Goal: Task Accomplishment & Management: Use online tool/utility

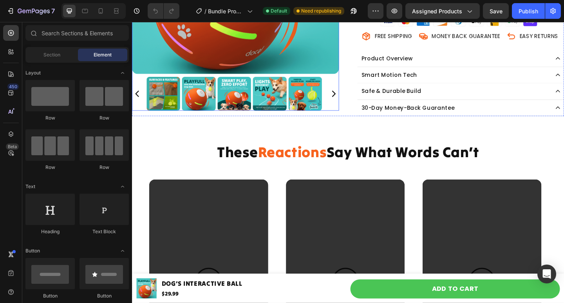
scroll to position [313, 0]
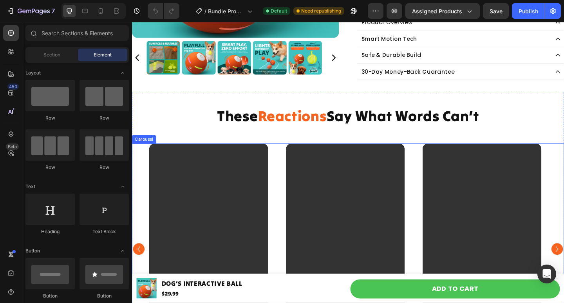
click at [139, 159] on div "Video Video Video Video Video Video" at bounding box center [367, 269] width 470 height 230
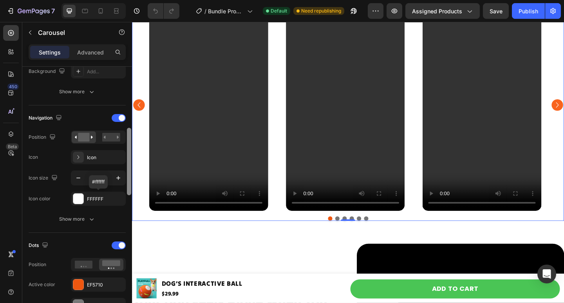
scroll to position [274, 0]
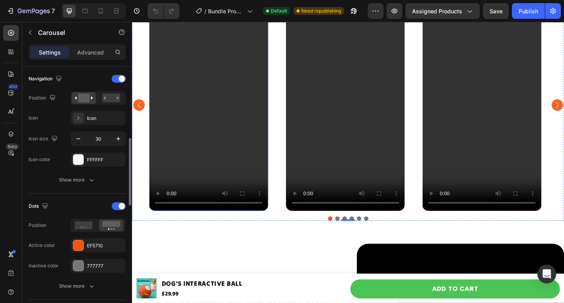
click at [206, 135] on video at bounding box center [215, 113] width 129 height 230
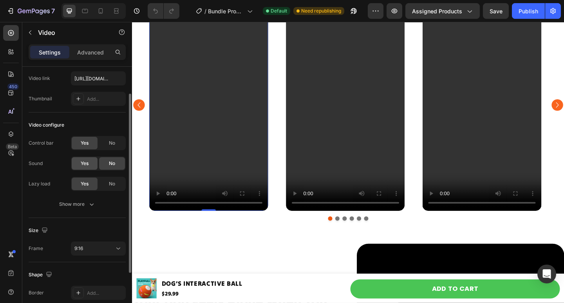
scroll to position [0, 0]
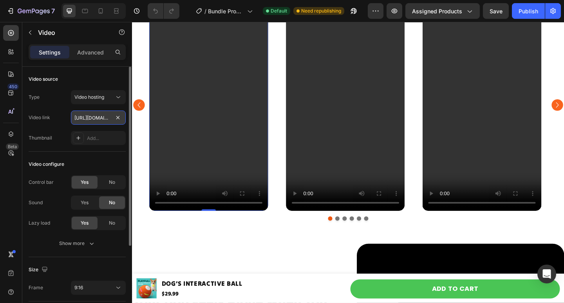
click at [94, 118] on input "[URL][DOMAIN_NAME]" at bounding box center [98, 117] width 55 height 14
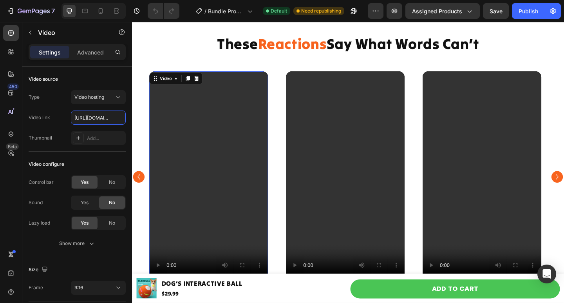
scroll to position [274, 0]
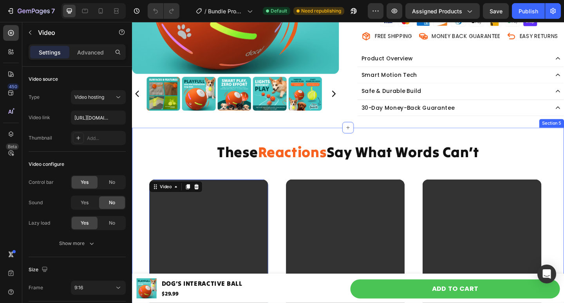
click at [155, 147] on div "These Reactions Say What Words Can’t Heading Video Video Video Video Video Vide…" at bounding box center [367, 292] width 470 height 310
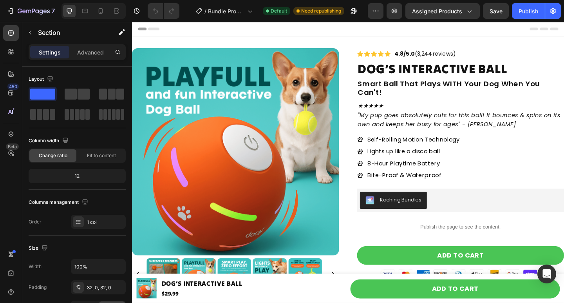
scroll to position [219, 0]
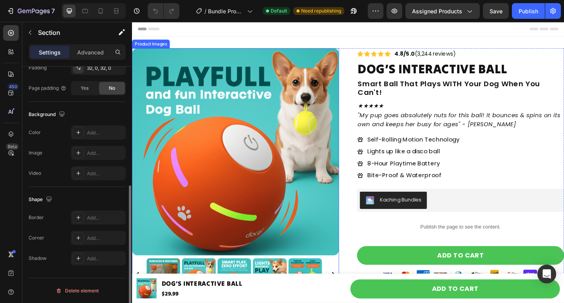
drag, startPoint x: 263, startPoint y: 100, endPoint x: 134, endPoint y: 126, distance: 132.2
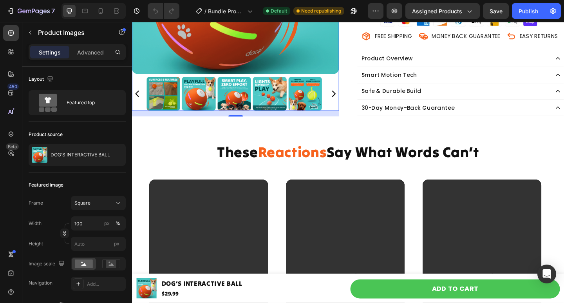
scroll to position [313, 0]
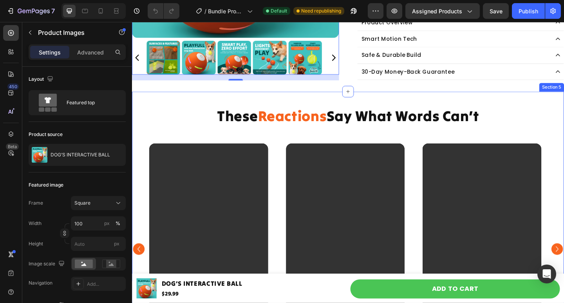
click at [148, 149] on div "These Reactions Say What Words Can’t Heading Video Video Video Video Video Vide…" at bounding box center [367, 252] width 470 height 284
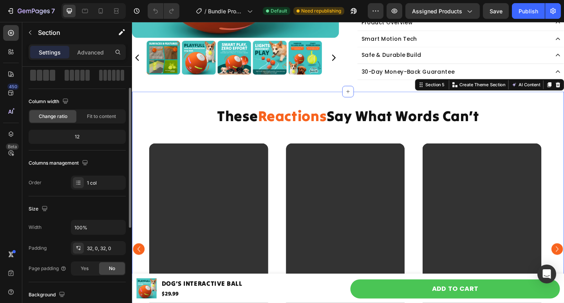
scroll to position [118, 0]
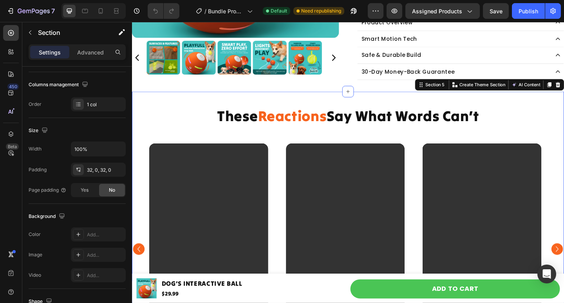
click at [149, 99] on div "These Reactions Say What Words Can’t Heading Video Video Video Video Video Vide…" at bounding box center [367, 253] width 470 height 310
click at [99, 171] on div "32, 0, 32, 0" at bounding box center [98, 170] width 23 height 7
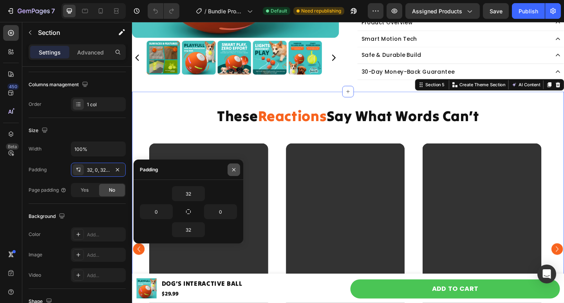
click at [233, 167] on icon "button" at bounding box center [234, 170] width 6 height 6
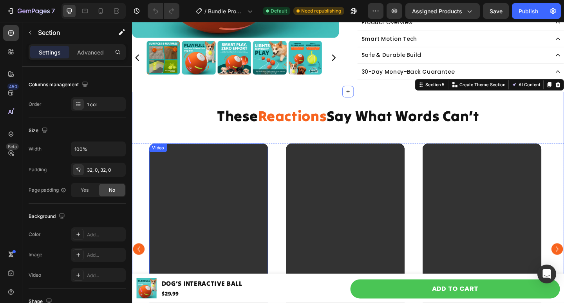
click at [181, 180] on video at bounding box center [215, 269] width 129 height 230
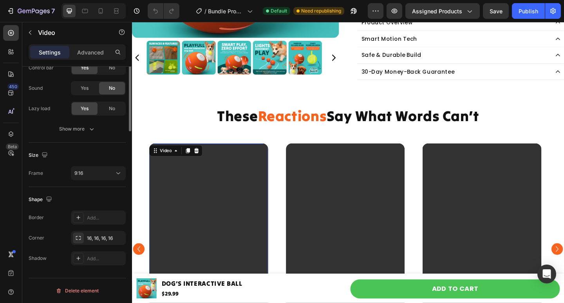
scroll to position [0, 0]
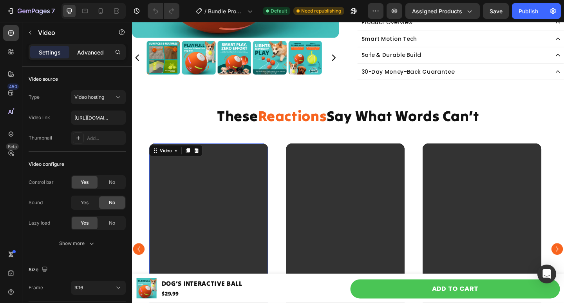
click at [96, 49] on p "Advanced" at bounding box center [90, 52] width 27 height 8
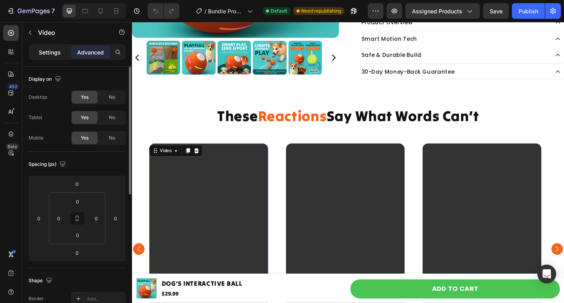
click at [53, 56] on p "Settings" at bounding box center [50, 52] width 22 height 8
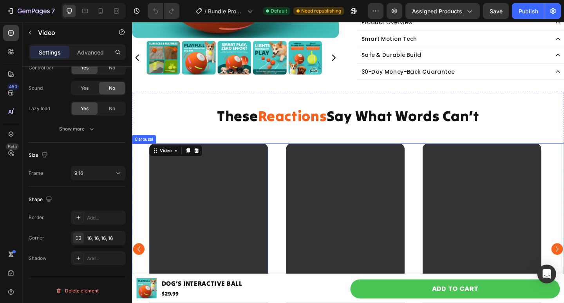
scroll to position [353, 0]
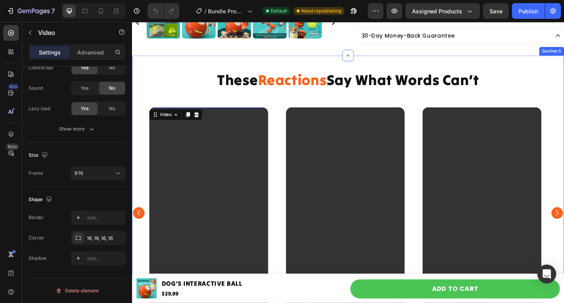
click at [172, 106] on div "These Reactions Say What Words Can’t Heading Video Video Video Video Video Vide…" at bounding box center [367, 213] width 470 height 284
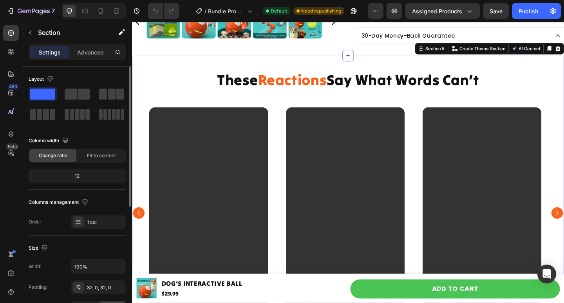
scroll to position [39, 0]
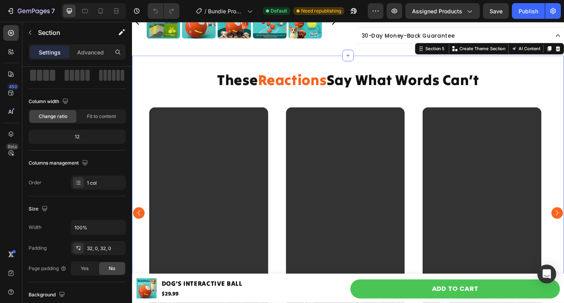
click at [157, 60] on div "These Reactions Say What Words Can’t Heading Video Video Video Video Video Vide…" at bounding box center [367, 214] width 470 height 310
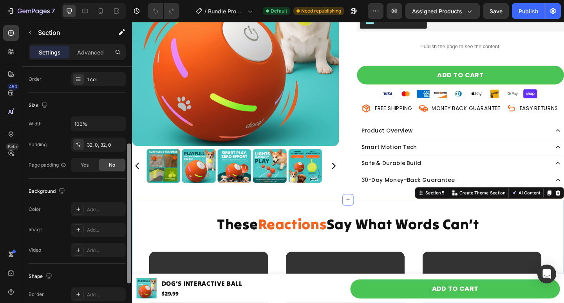
scroll to position [141, 0]
drag, startPoint x: 262, startPoint y: 103, endPoint x: 134, endPoint y: 157, distance: 138.3
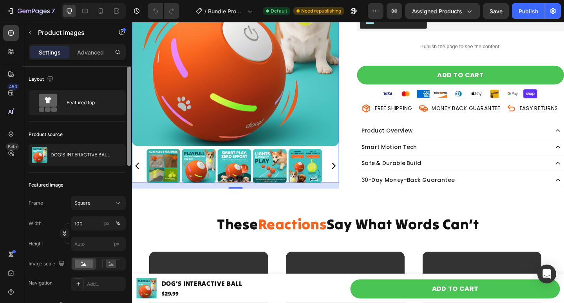
scroll to position [235, 0]
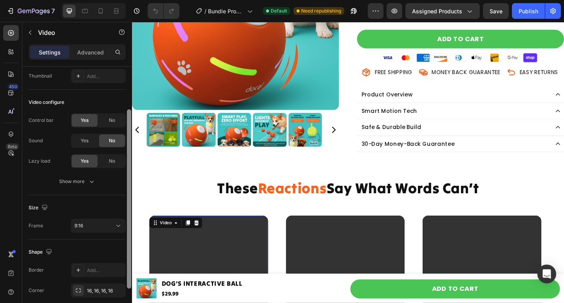
scroll to position [114, 0]
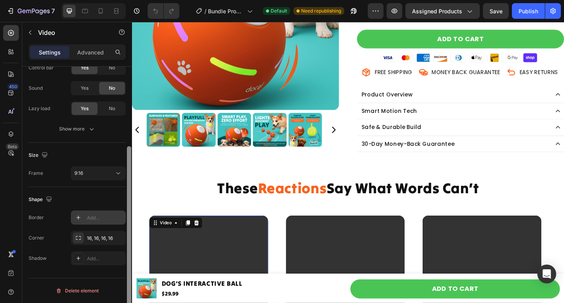
drag, startPoint x: 131, startPoint y: 175, endPoint x: 120, endPoint y: 219, distance: 45.9
click at [120, 219] on div "Video source Type Video hosting Video link [URL][DOMAIN_NAME] Thumbnail Add... …" at bounding box center [77, 196] width 110 height 259
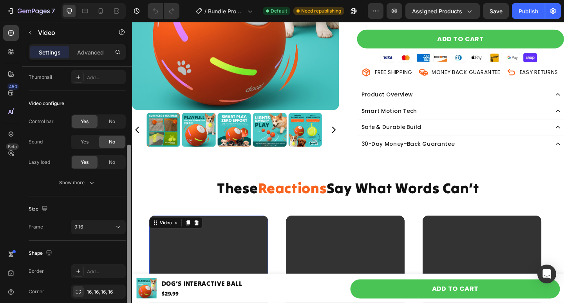
scroll to position [51, 0]
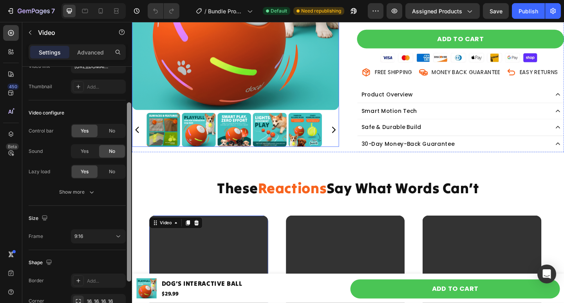
drag, startPoint x: 260, startPoint y: 264, endPoint x: 223, endPoint y: 90, distance: 177.4
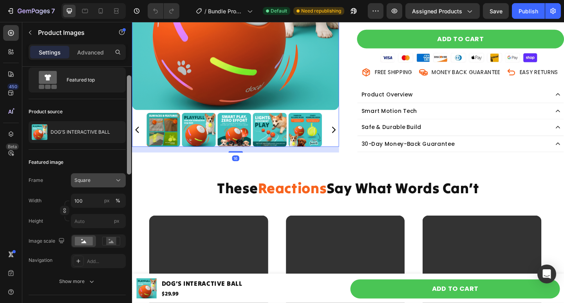
scroll to position [21, 0]
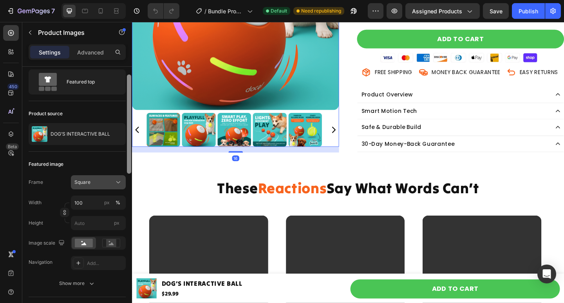
click at [115, 177] on button "Square" at bounding box center [98, 182] width 55 height 14
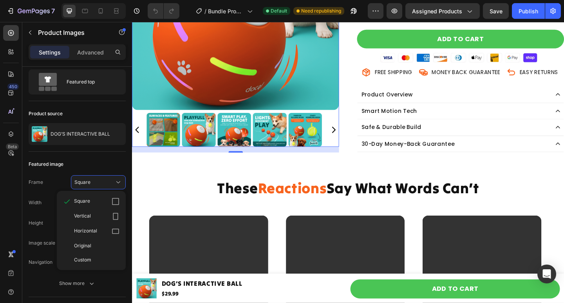
scroll to position [279, 0]
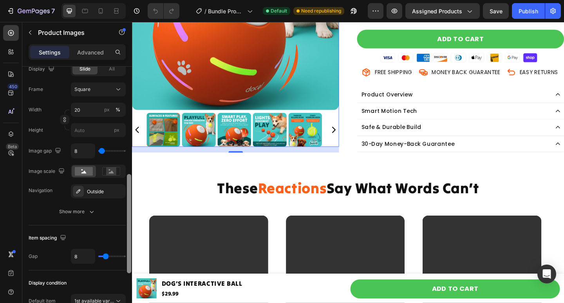
click at [132, 134] on div at bounding box center [129, 196] width 6 height 259
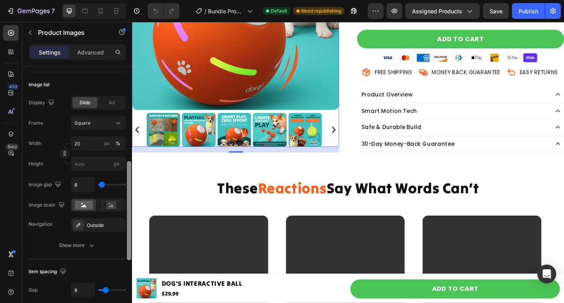
drag, startPoint x: 261, startPoint y: 235, endPoint x: 136, endPoint y: 141, distance: 156.3
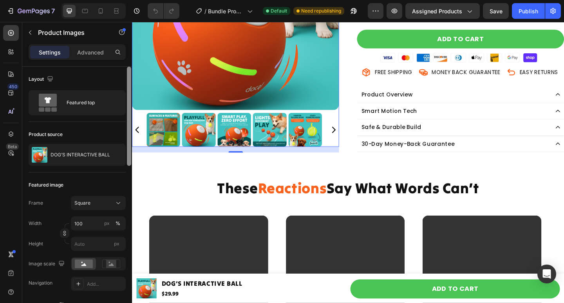
scroll to position [22, 0]
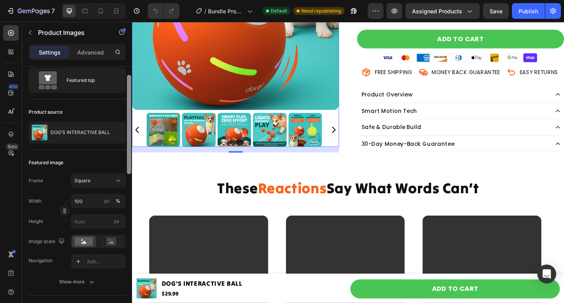
click at [123, 114] on div "Product source" at bounding box center [77, 112] width 97 height 13
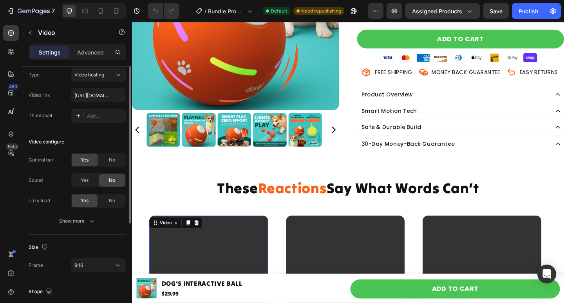
scroll to position [0, 0]
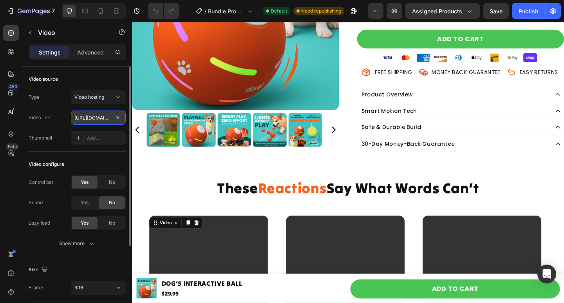
click at [89, 113] on input "[URL][DOMAIN_NAME]" at bounding box center [98, 117] width 55 height 14
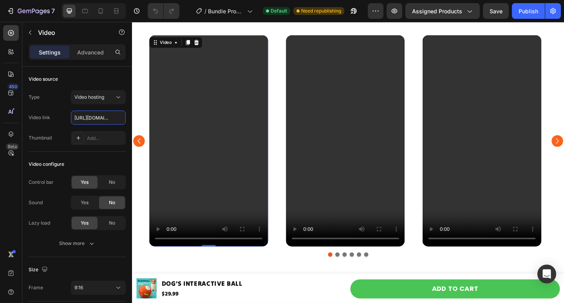
scroll to position [470, 0]
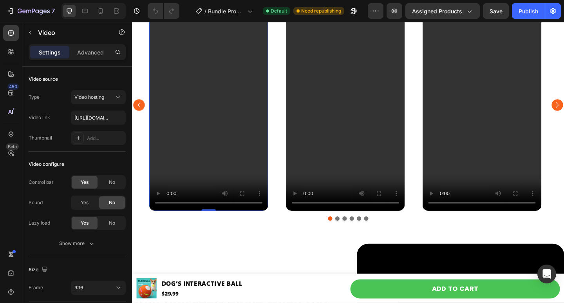
click at [244, 164] on video at bounding box center [215, 113] width 129 height 230
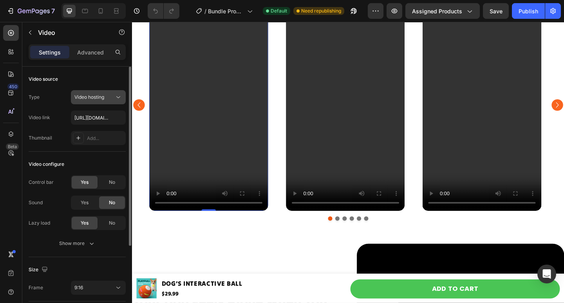
click at [118, 95] on icon at bounding box center [118, 97] width 8 height 8
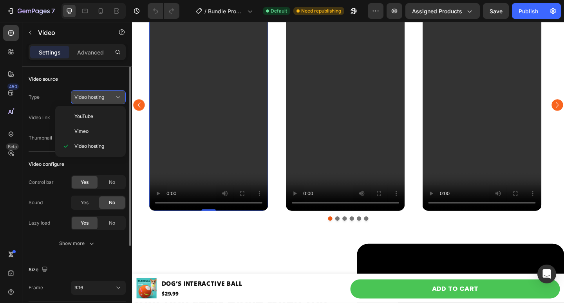
click at [118, 95] on icon at bounding box center [118, 97] width 8 height 8
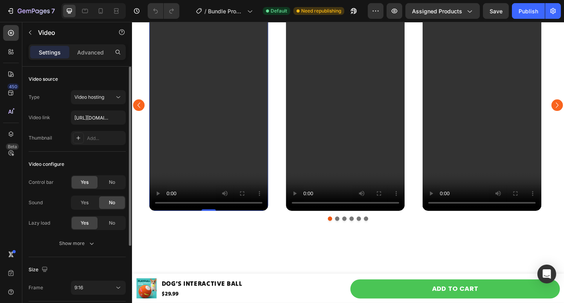
scroll to position [353, 0]
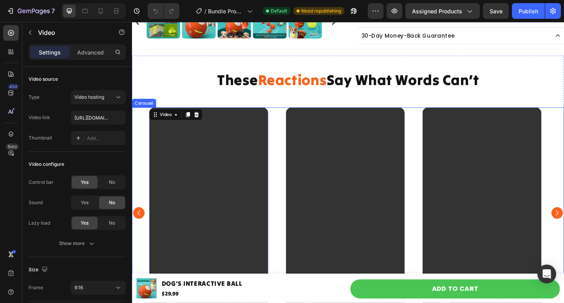
click at [139, 120] on div "Video 0 Video Video Video Video Video" at bounding box center [367, 230] width 470 height 230
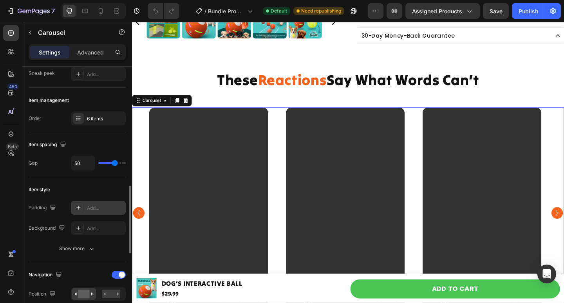
scroll to position [196, 0]
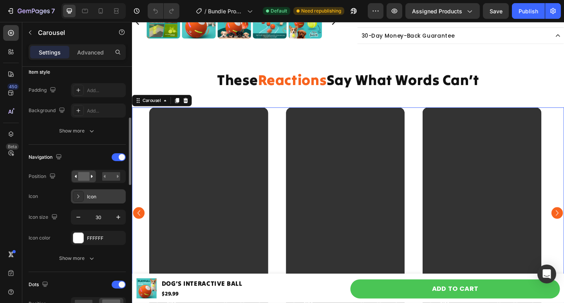
click at [81, 194] on icon at bounding box center [78, 196] width 8 height 8
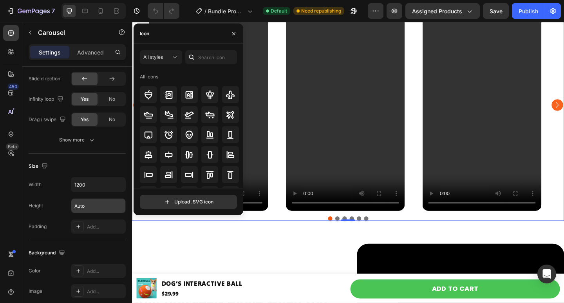
scroll to position [733, 0]
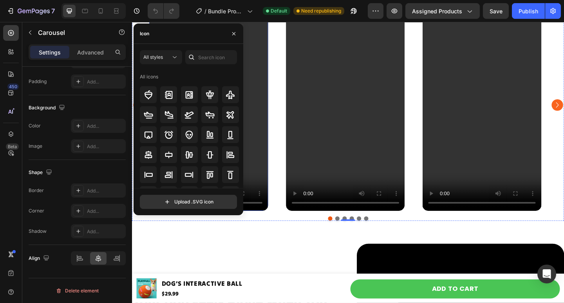
click at [275, 103] on video at bounding box center [215, 113] width 129 height 230
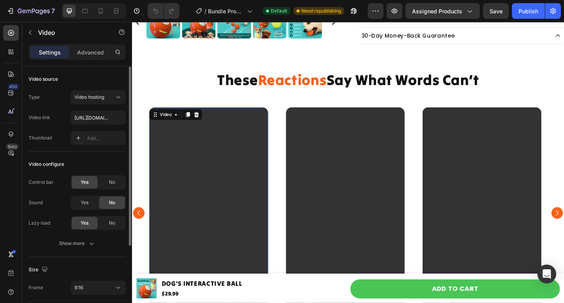
scroll to position [313, 0]
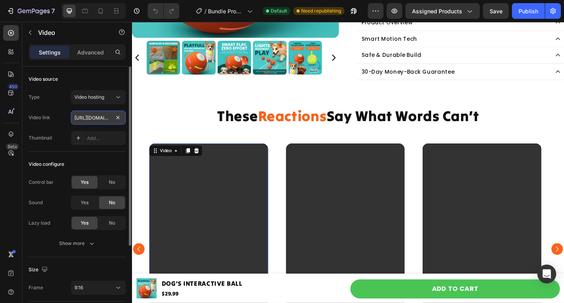
click at [95, 113] on input "[URL][DOMAIN_NAME]" at bounding box center [98, 117] width 55 height 14
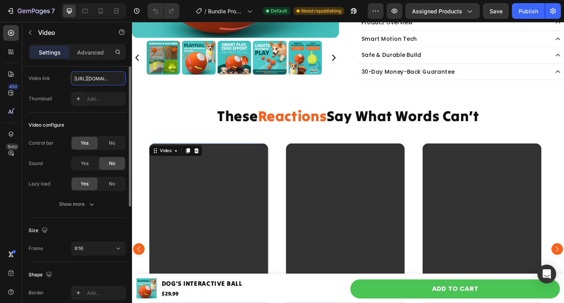
scroll to position [0, 0]
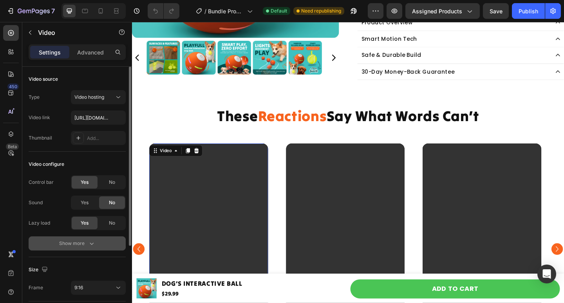
click at [82, 245] on div "Show more" at bounding box center [77, 243] width 36 height 8
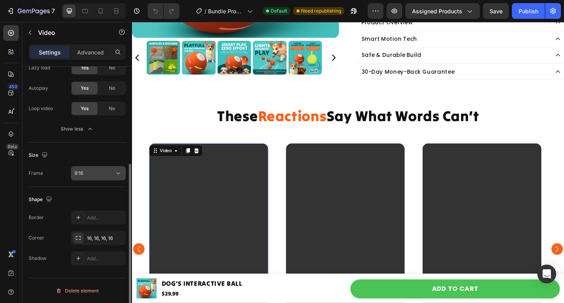
scroll to position [155, 0]
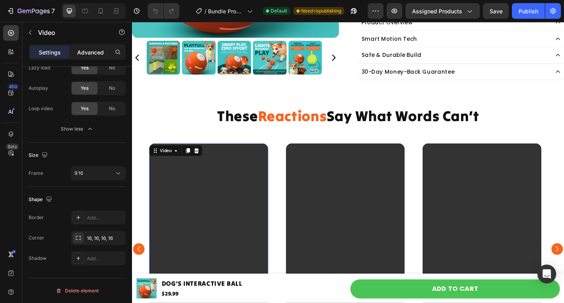
click at [85, 54] on p "Advanced" at bounding box center [90, 52] width 27 height 8
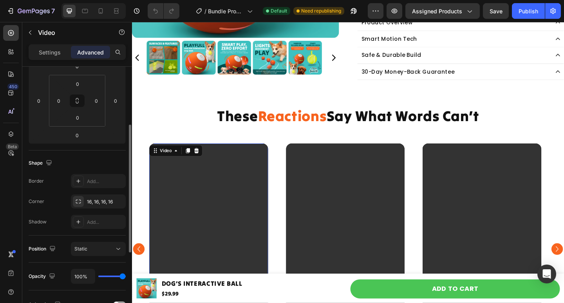
scroll to position [225, 0]
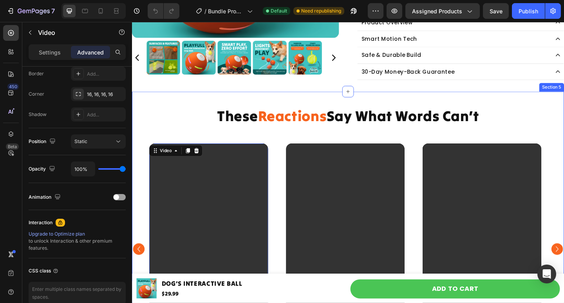
click at [141, 135] on div "These Reactions Say What Words Can’t Heading Video Video Video Video Video Vide…" at bounding box center [367, 252] width 470 height 284
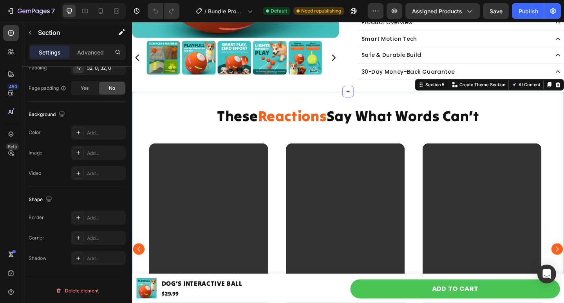
scroll to position [0, 0]
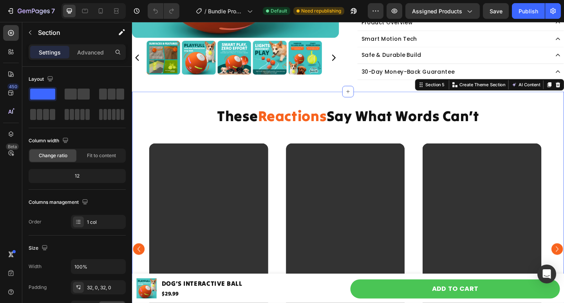
click at [163, 102] on div "These Reactions Say What Words Can’t Heading Video Video Video Video Video Vide…" at bounding box center [367, 253] width 470 height 310
click at [150, 104] on div "These Reactions Say What Words Can’t Heading Video Video Video Video Video Vide…" at bounding box center [367, 253] width 470 height 310
click at [212, 220] on video at bounding box center [215, 269] width 129 height 230
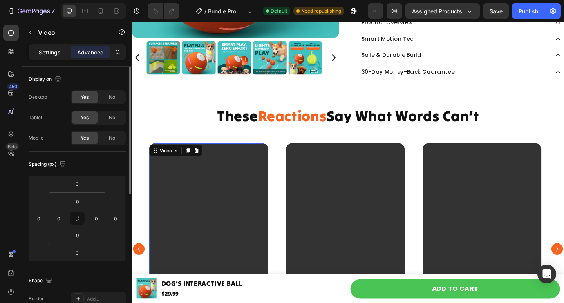
click at [45, 49] on p "Settings" at bounding box center [50, 52] width 22 height 8
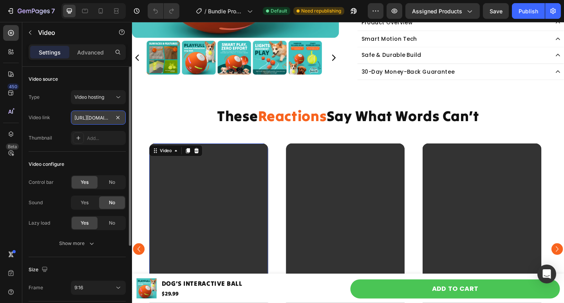
click at [94, 118] on input "[URL][DOMAIN_NAME]" at bounding box center [98, 117] width 55 height 14
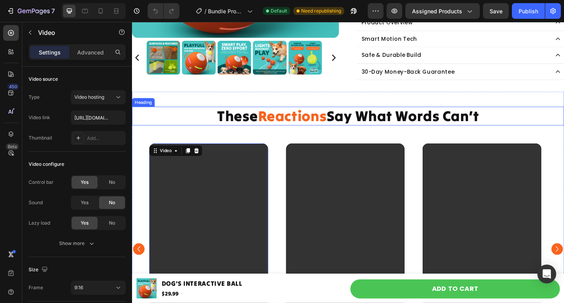
click at [353, 127] on h2 "These Reactions Say What Words Can’t" at bounding box center [367, 124] width 470 height 20
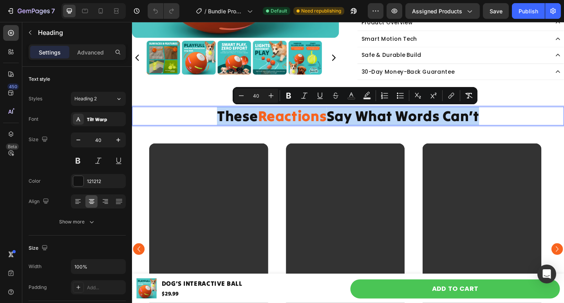
copy p "These Reactions Say What Words Can’t"
click at [158, 107] on div "These Reactions Say What Words Can’t Heading 50 Video Video Video Video Video V…" at bounding box center [367, 253] width 470 height 310
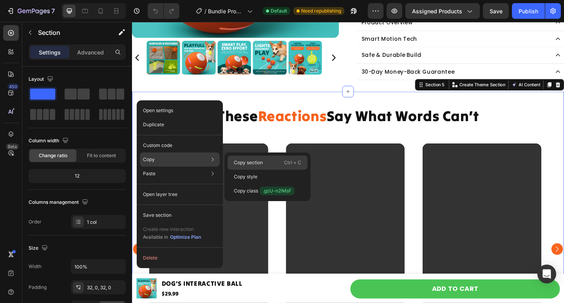
click at [243, 161] on p "Copy section" at bounding box center [248, 162] width 29 height 7
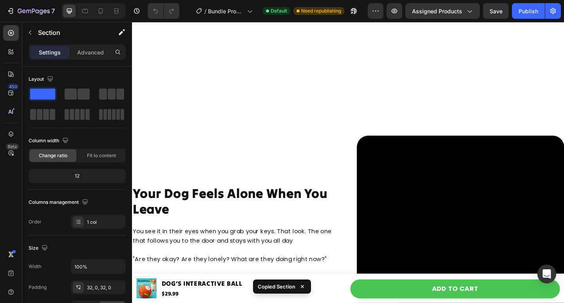
scroll to position [823, 0]
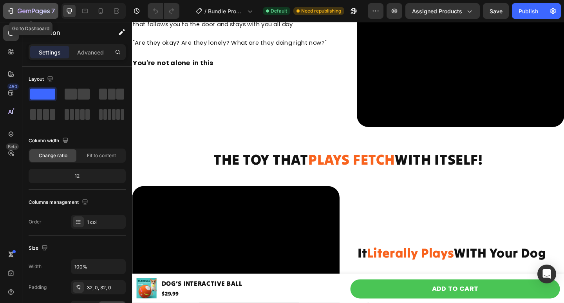
click at [14, 7] on div "7" at bounding box center [31, 10] width 48 height 9
